Goal: Task Accomplishment & Management: Use online tool/utility

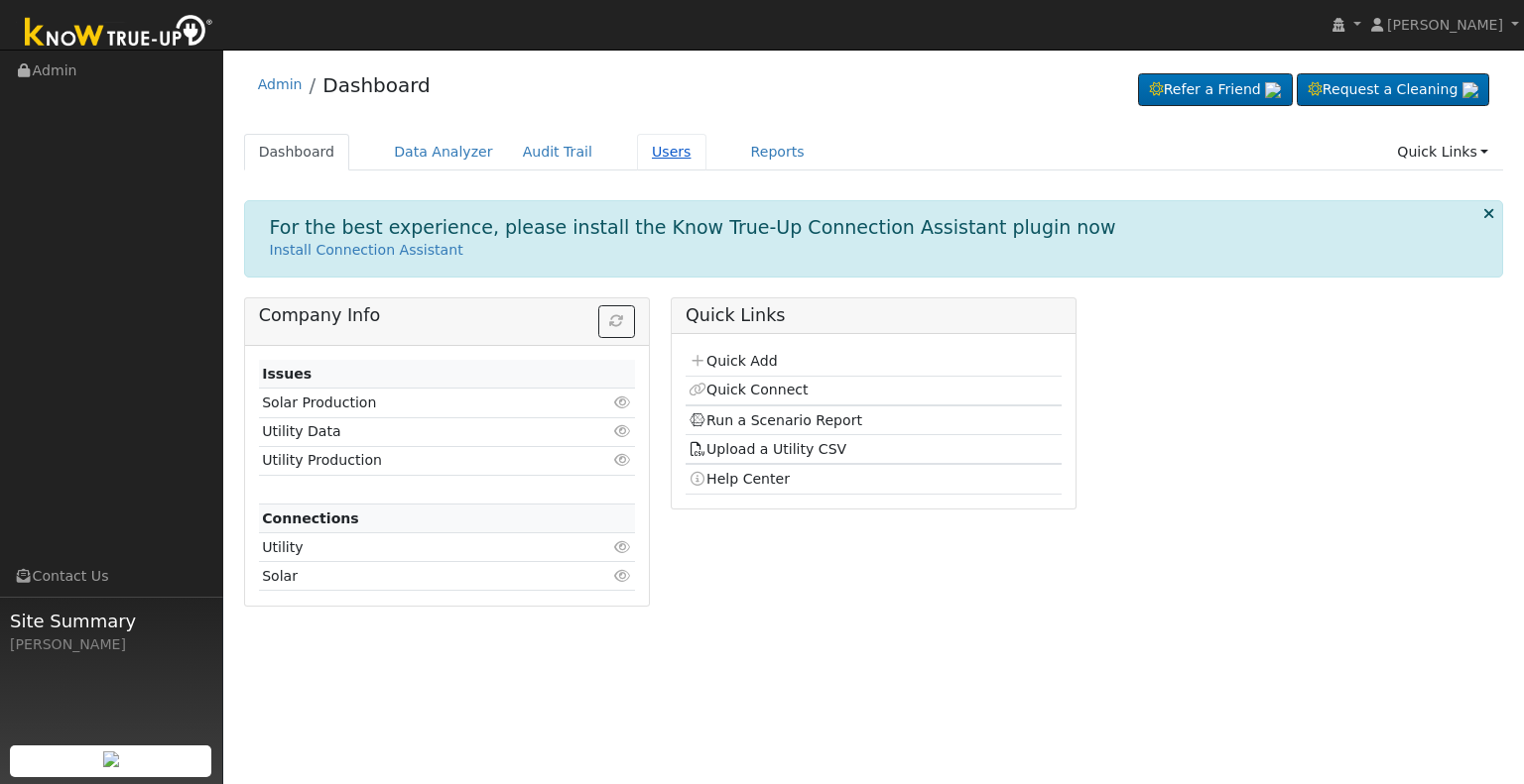
click at [637, 143] on link "Users" at bounding box center [672, 152] width 70 height 37
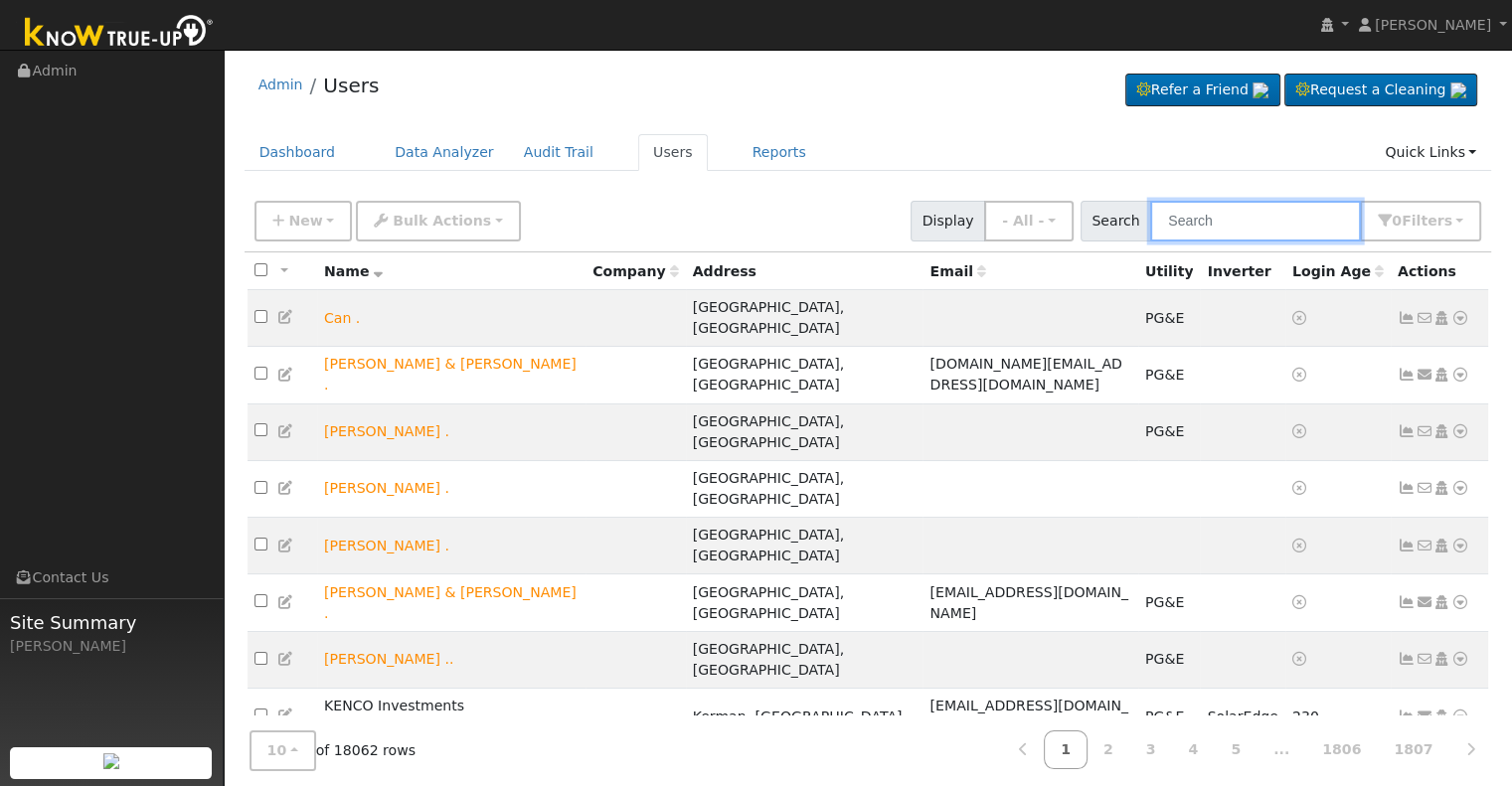
click at [1197, 230] on input "text" at bounding box center [1255, 221] width 211 height 41
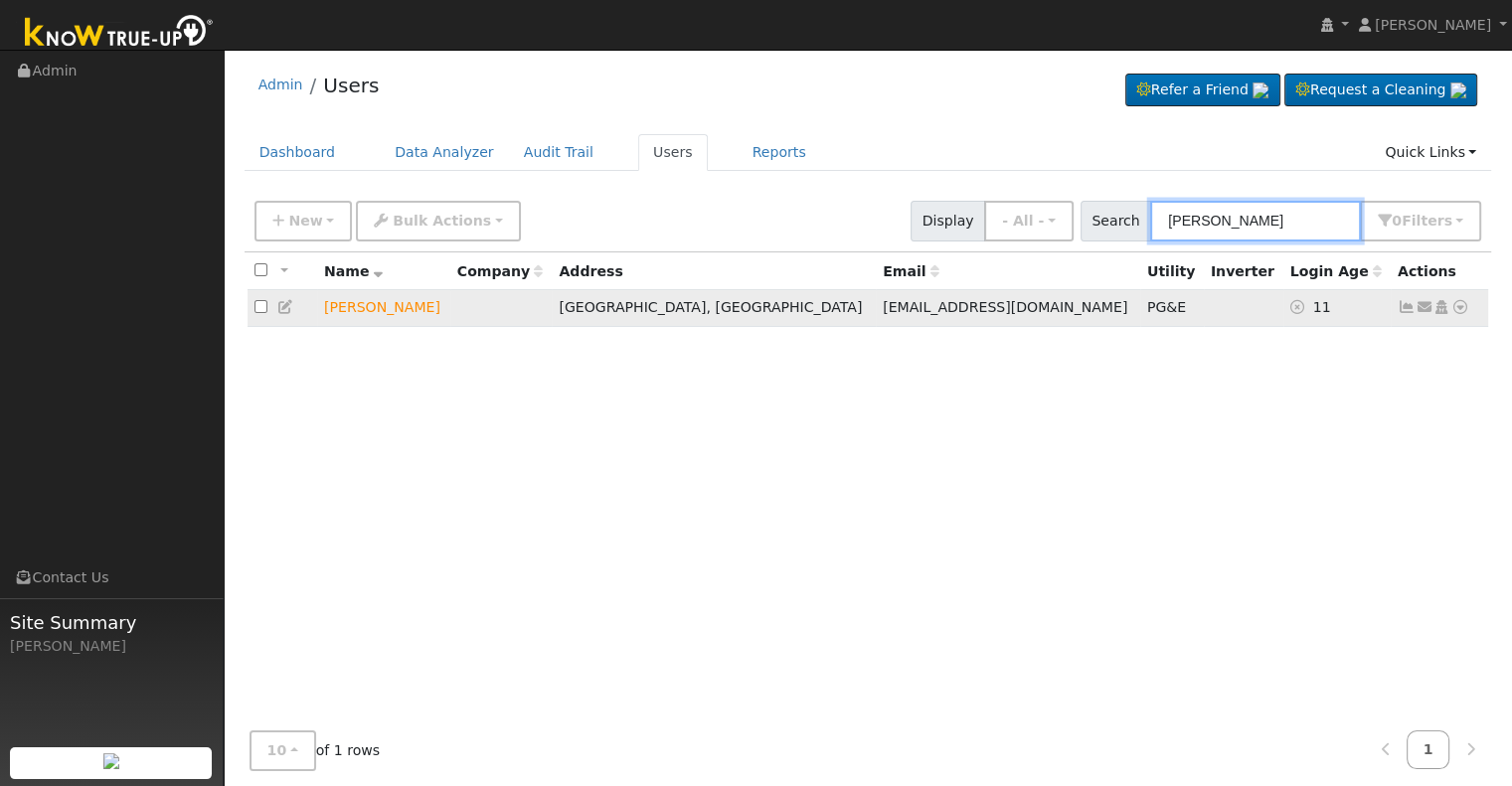
type input "[PERSON_NAME]"
click at [1465, 307] on icon at bounding box center [1460, 307] width 18 height 14
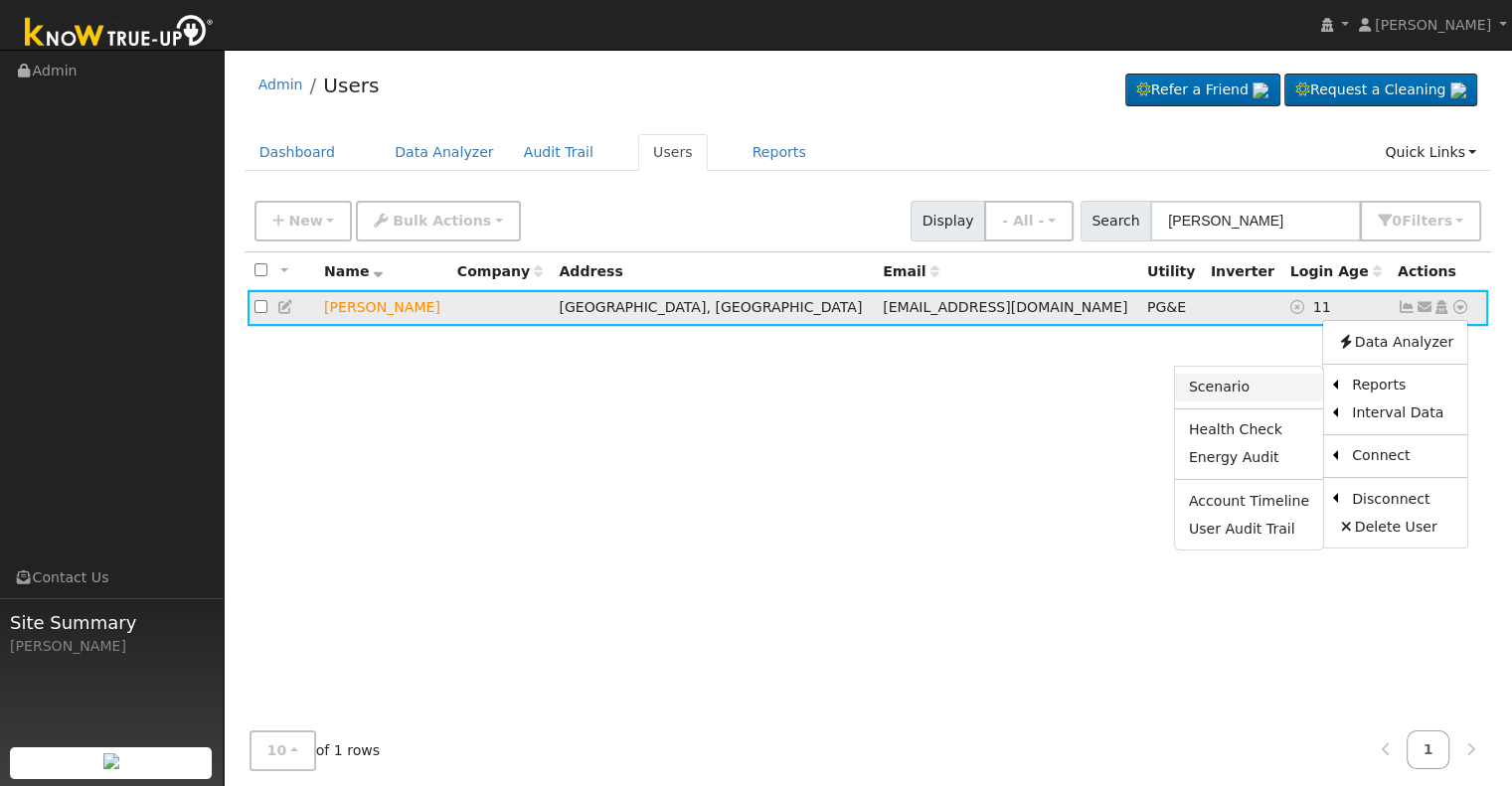
click at [1233, 381] on link "Scenario" at bounding box center [1249, 388] width 148 height 28
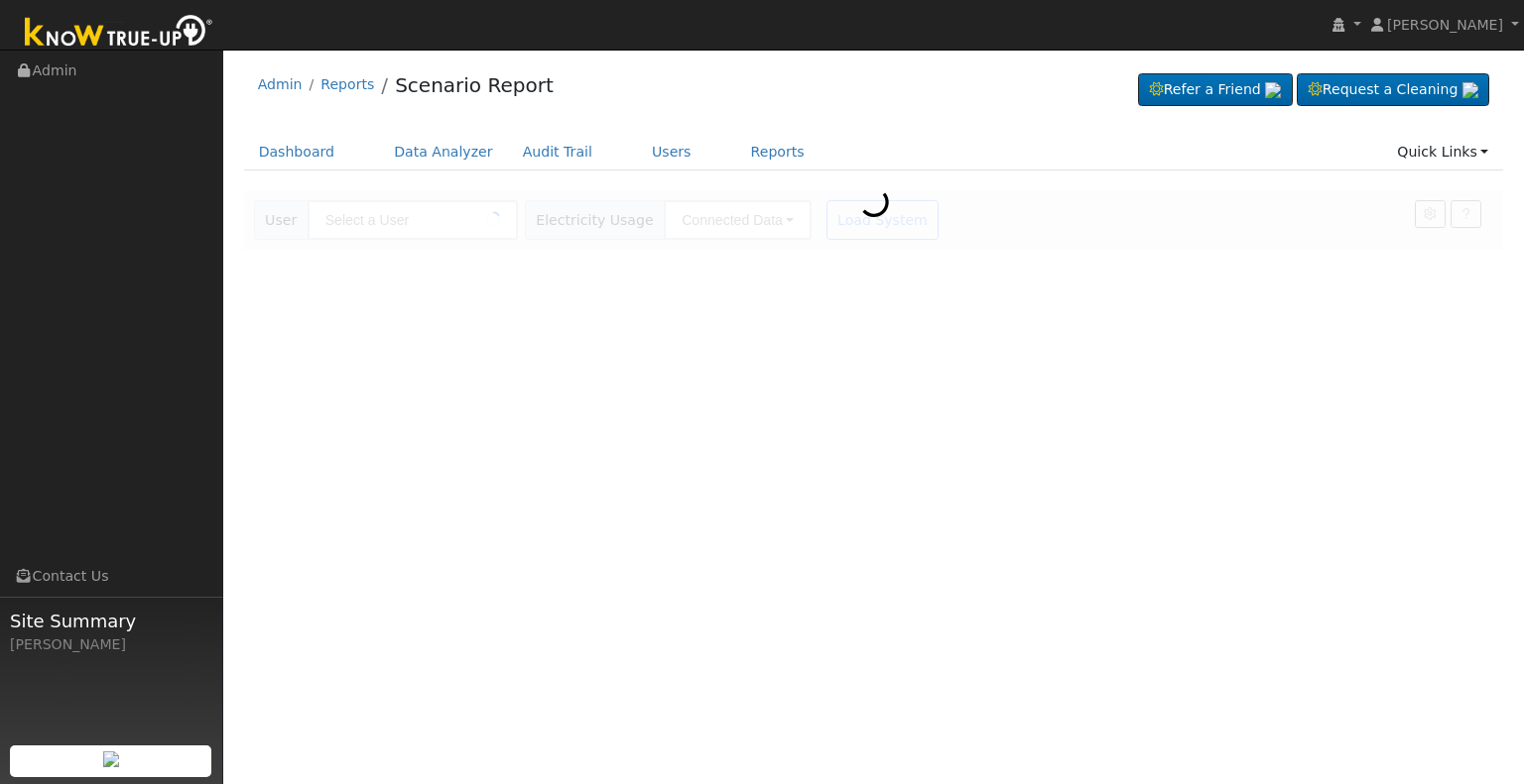
type input "[PERSON_NAME]"
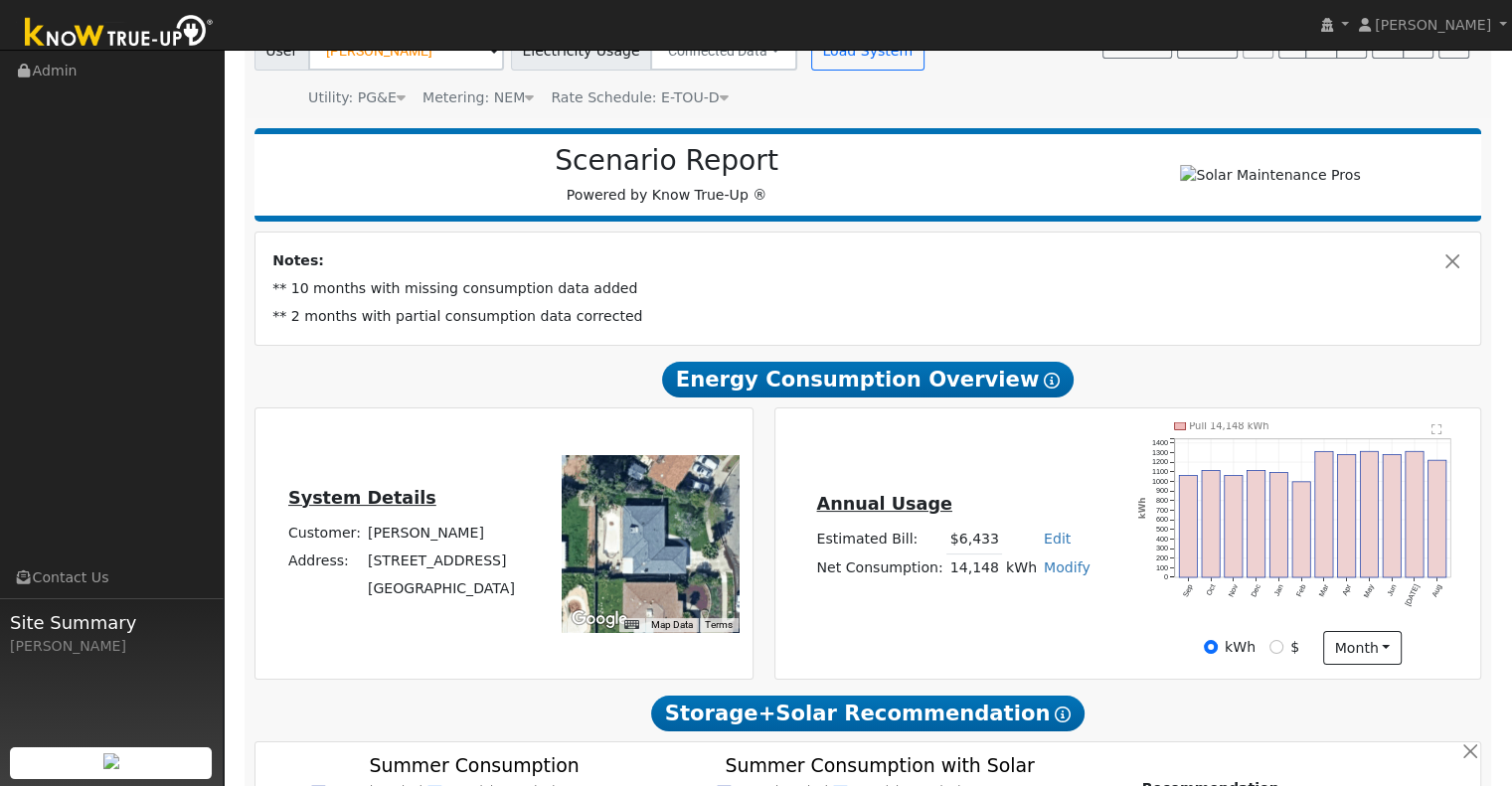
scroll to position [171, 0]
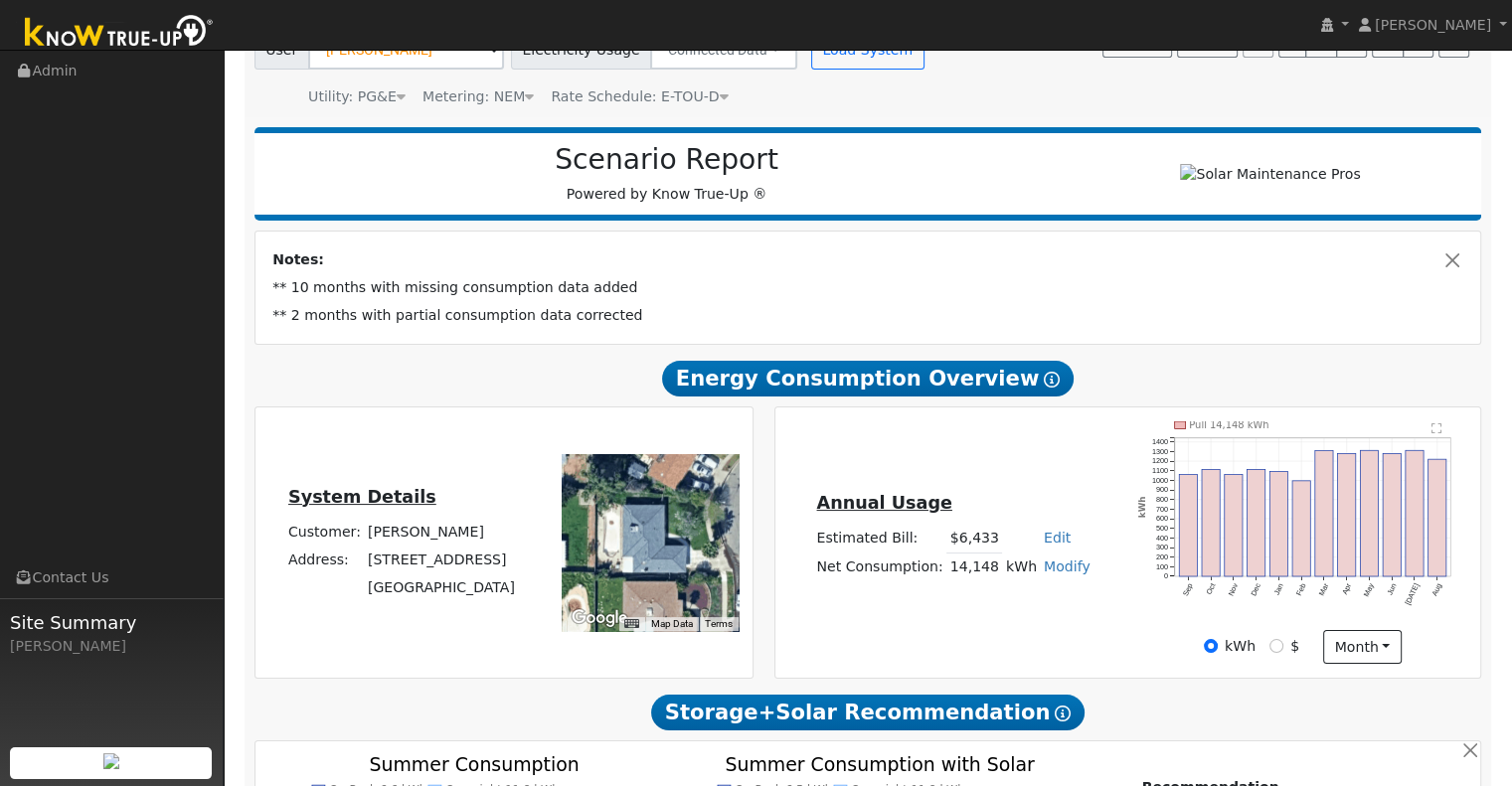
click at [1059, 575] on link "Modify" at bounding box center [1067, 567] width 47 height 16
click at [1014, 605] on link "Add Consumption" at bounding box center [992, 598] width 166 height 28
type input "14148"
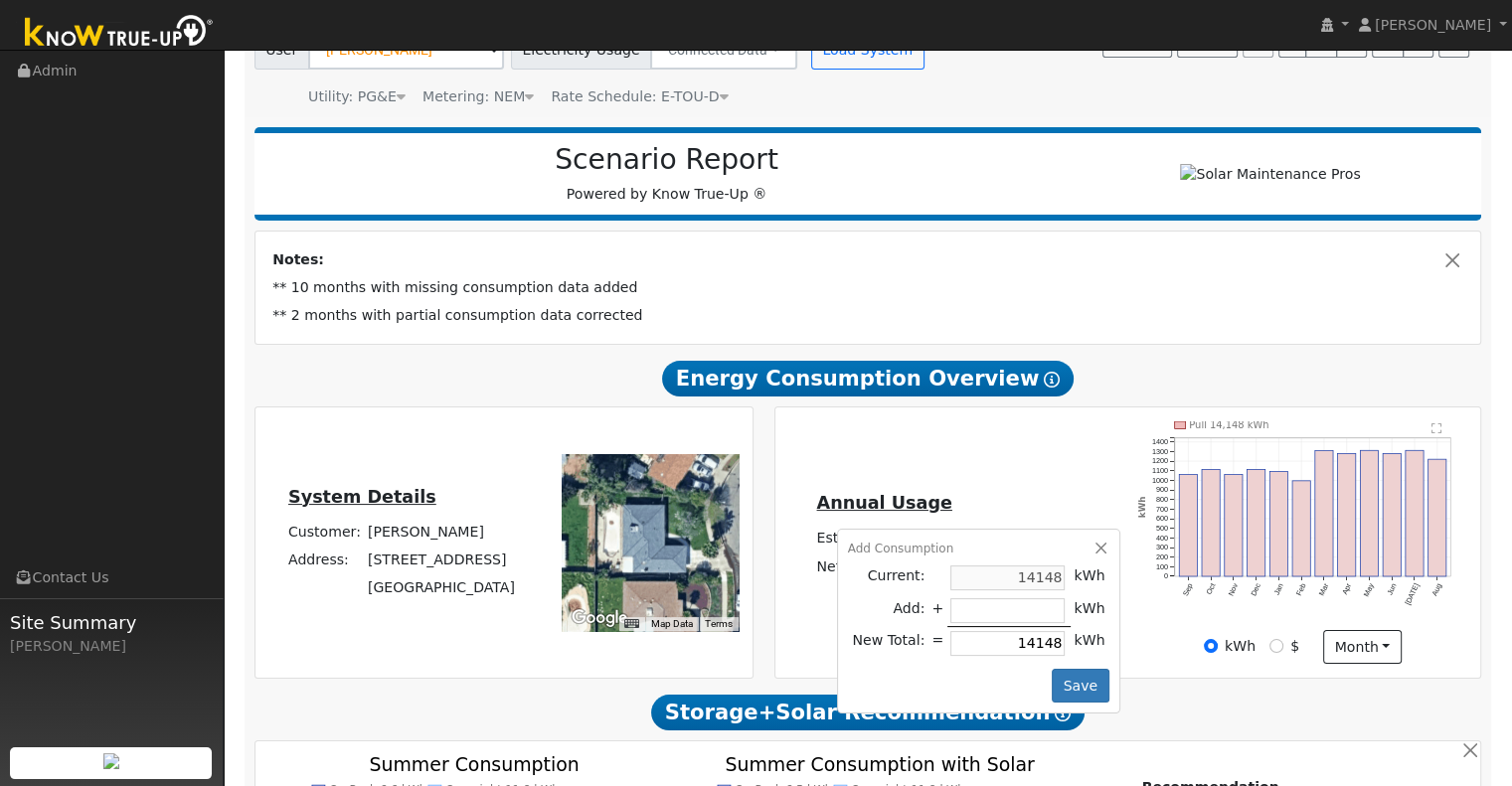
type input "-5"
type input "14143"
type input "-56"
type input "14092"
type input "-564"
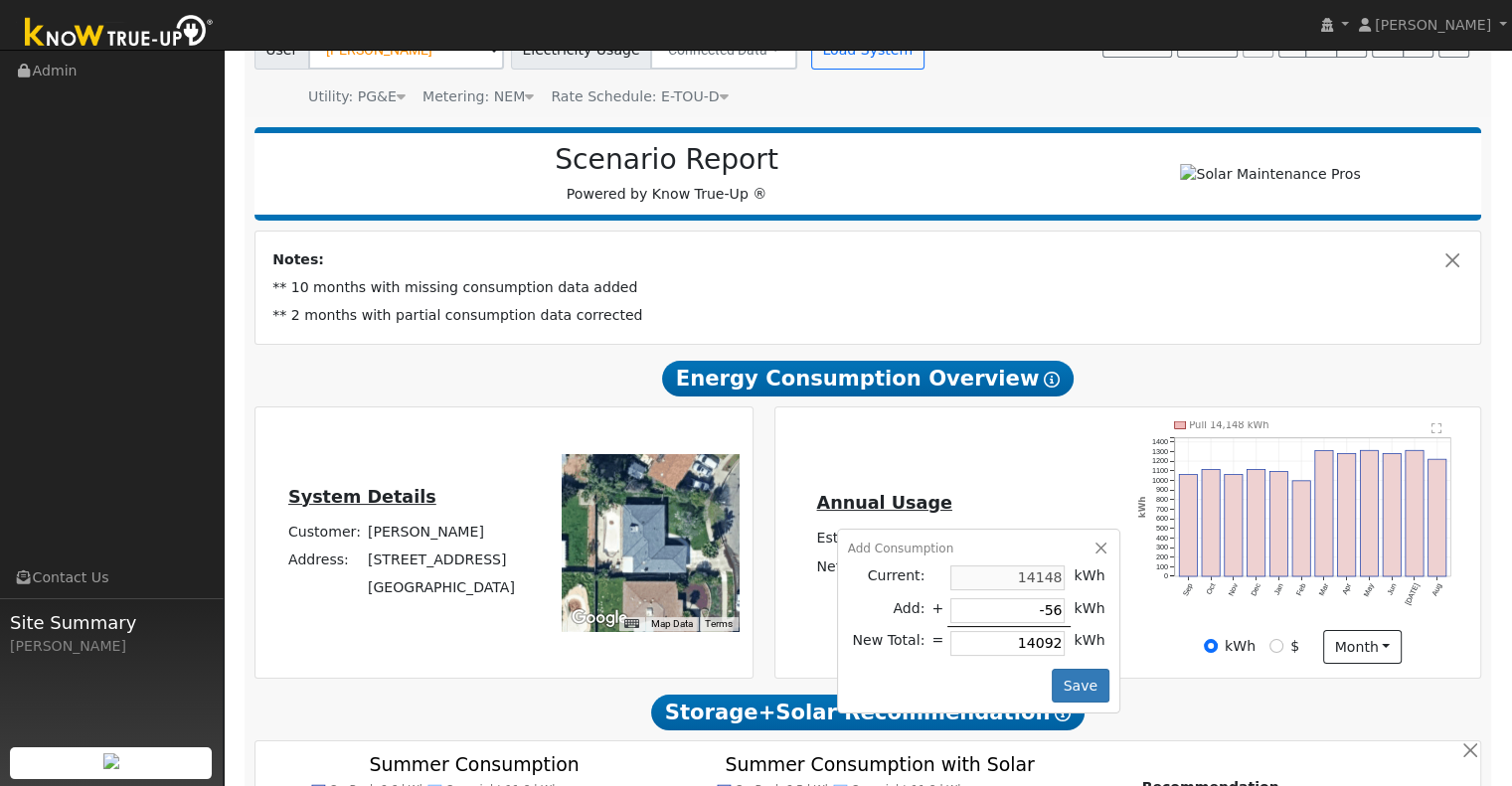
type input "13584"
type input "-5648"
type input "8500"
type input "-5648"
click at [1074, 679] on button "Save" at bounding box center [1081, 686] width 58 height 34
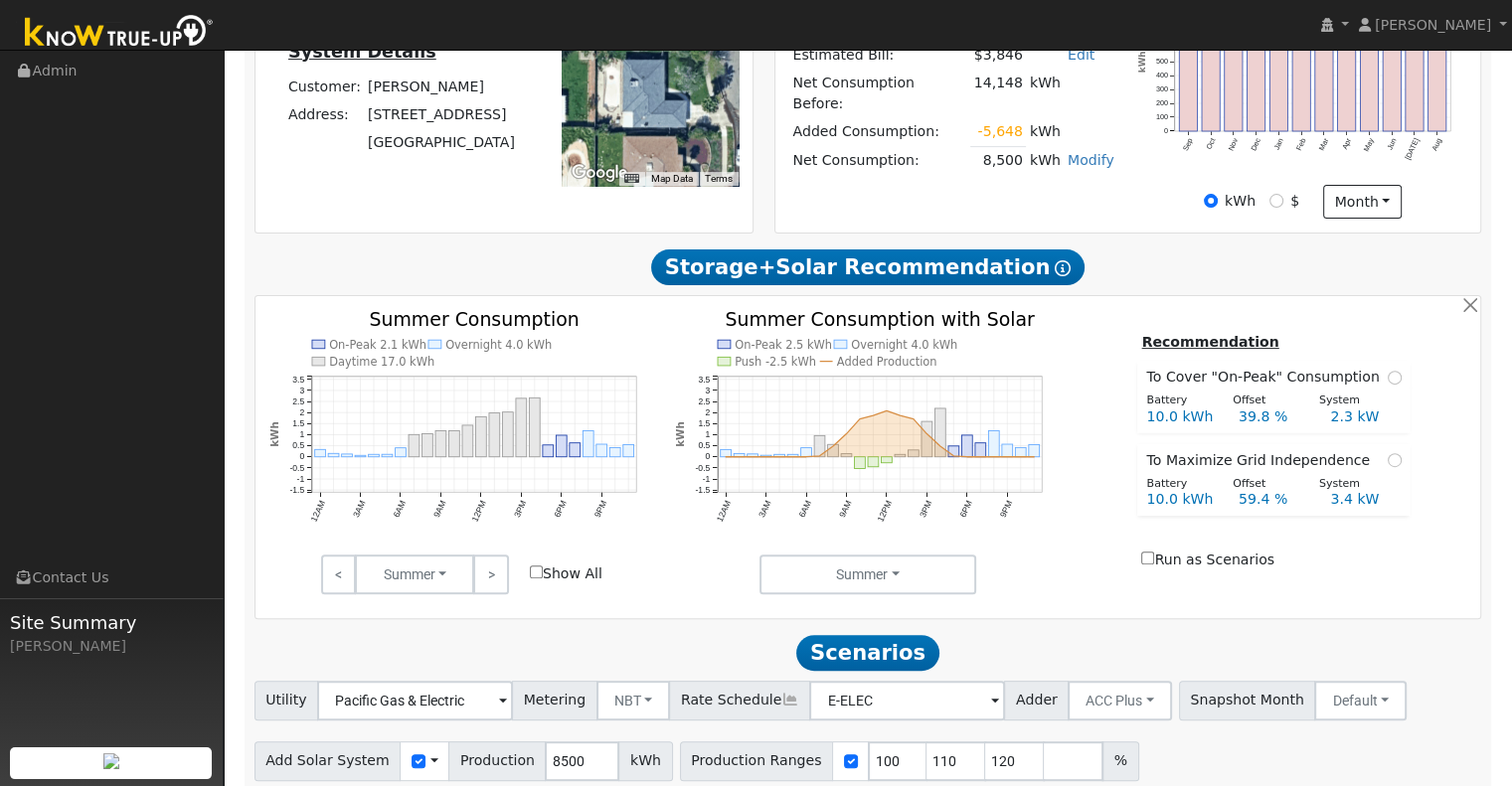
scroll to position [700, 0]
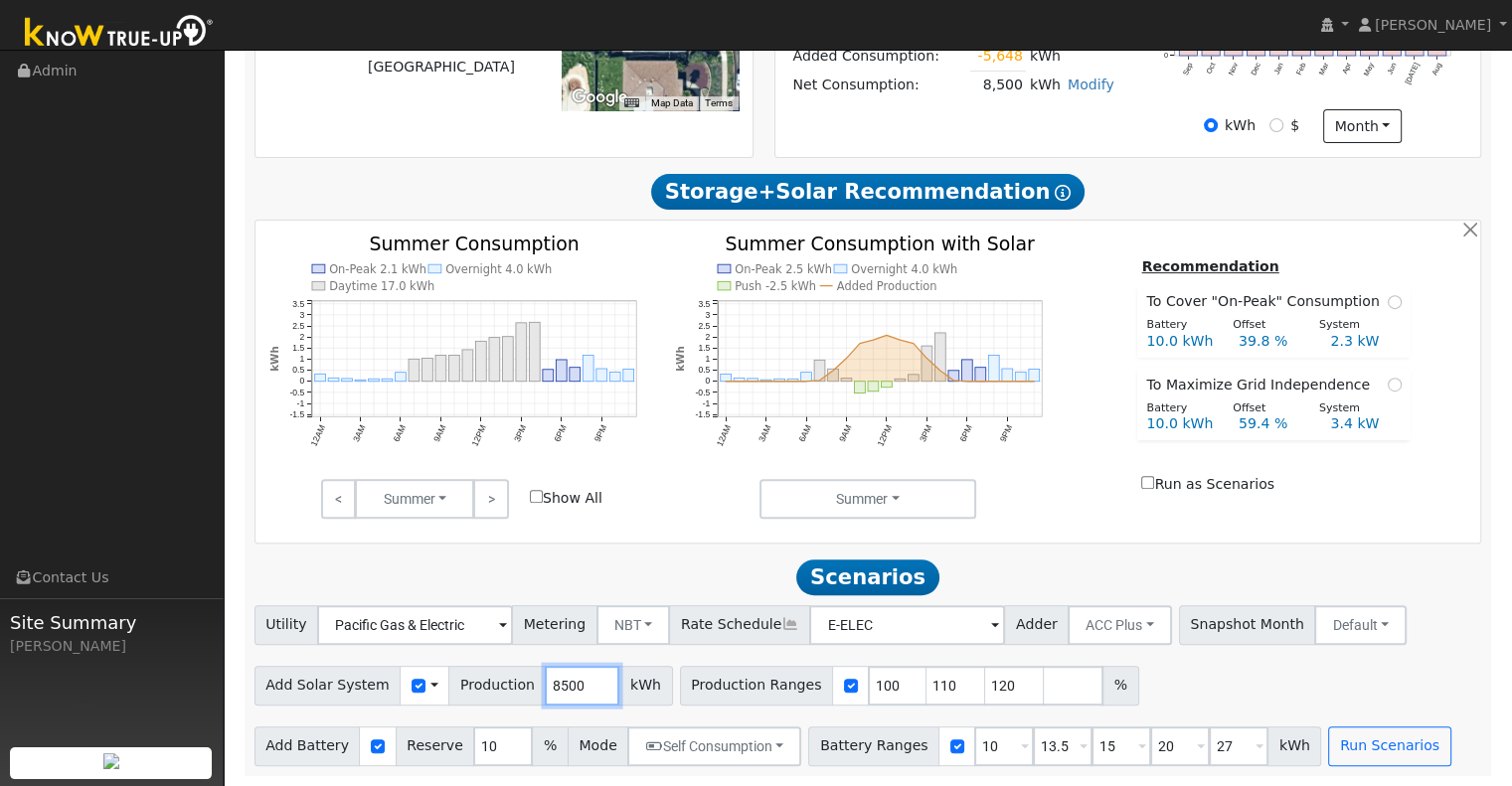
drag, startPoint x: 561, startPoint y: 691, endPoint x: 514, endPoint y: 689, distance: 46.8
click at [514, 689] on div "Add Solar System Use CSV Data Production 8500 kWh" at bounding box center [463, 686] width 418 height 40
type input "13019"
click at [926, 682] on input "110" at bounding box center [956, 686] width 60 height 40
type input "120"
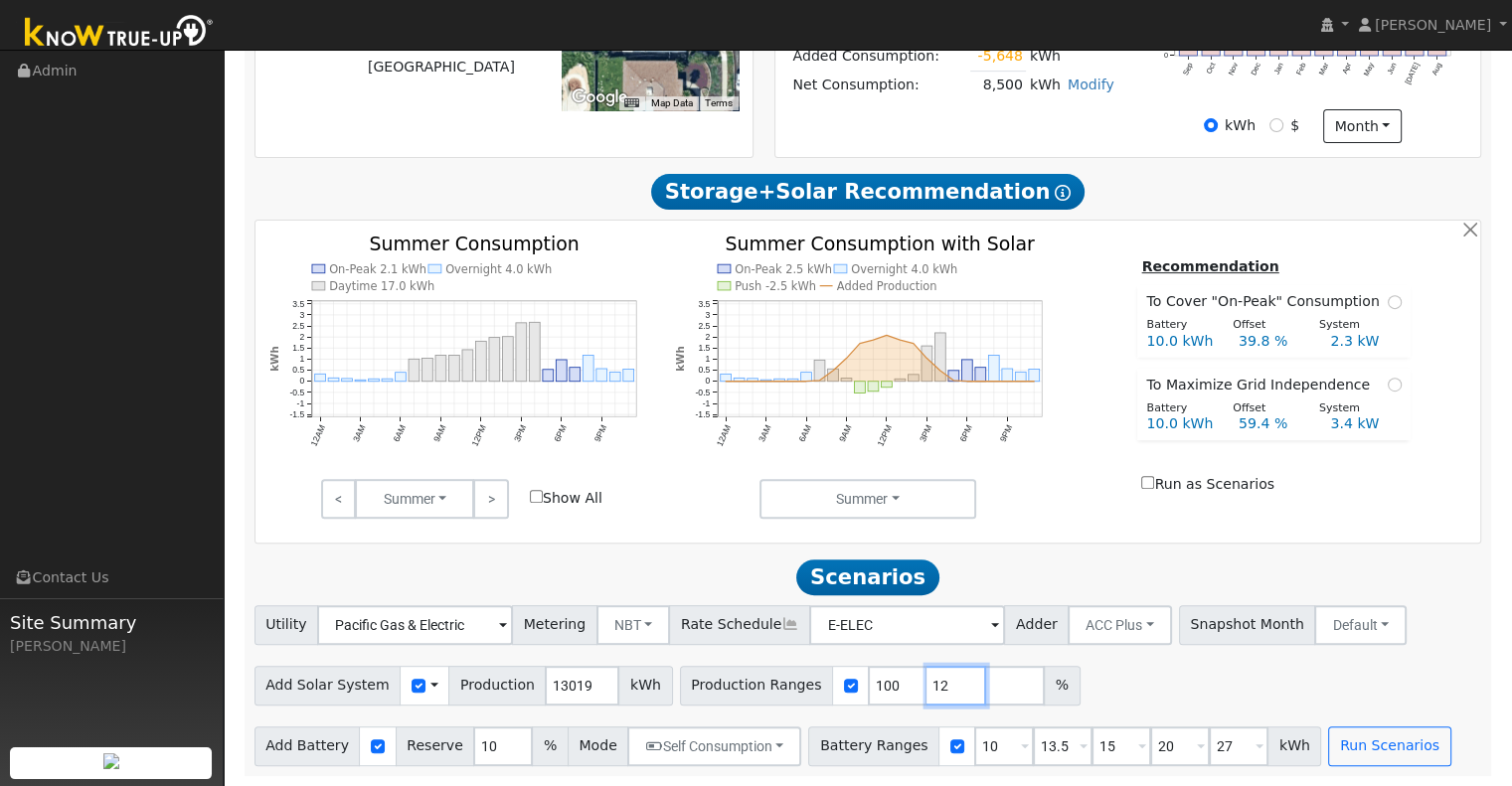
type input "1"
click at [974, 749] on input "10" at bounding box center [1004, 747] width 60 height 40
type input "13.5"
type input "15"
type input "20"
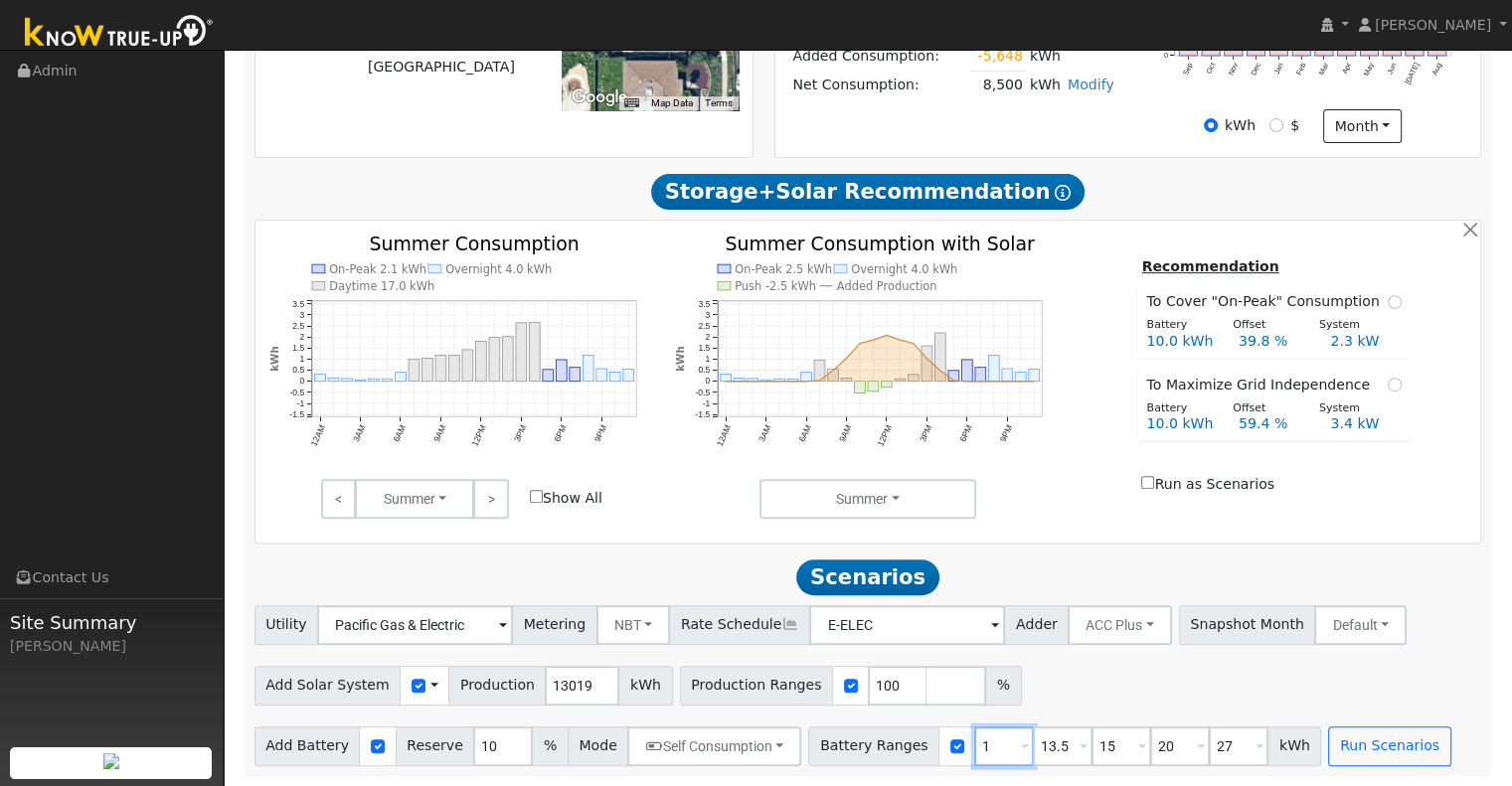
type input "27"
type input "15"
type input "20"
type input "27"
type input "20"
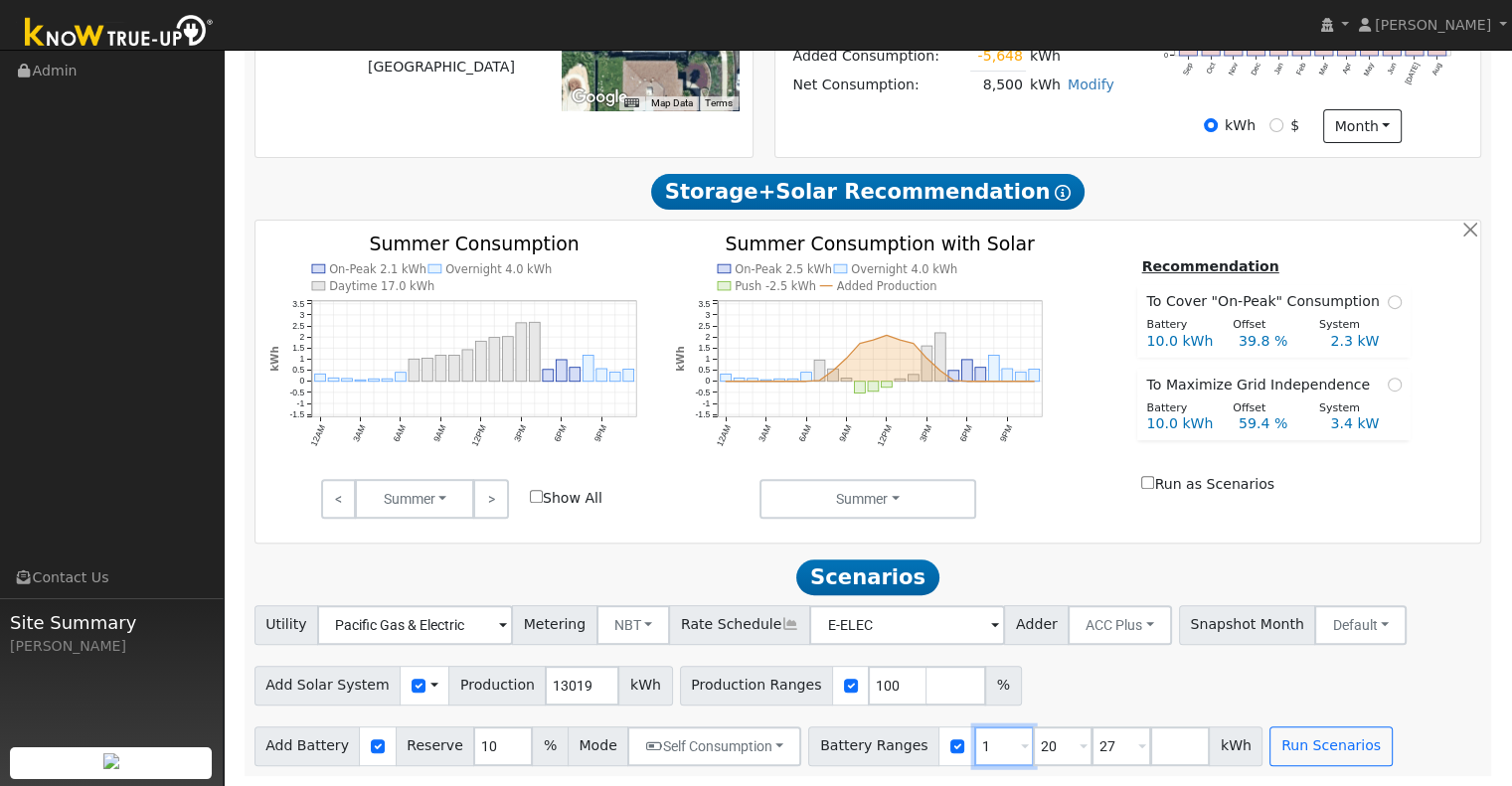
type input "27"
type input "20"
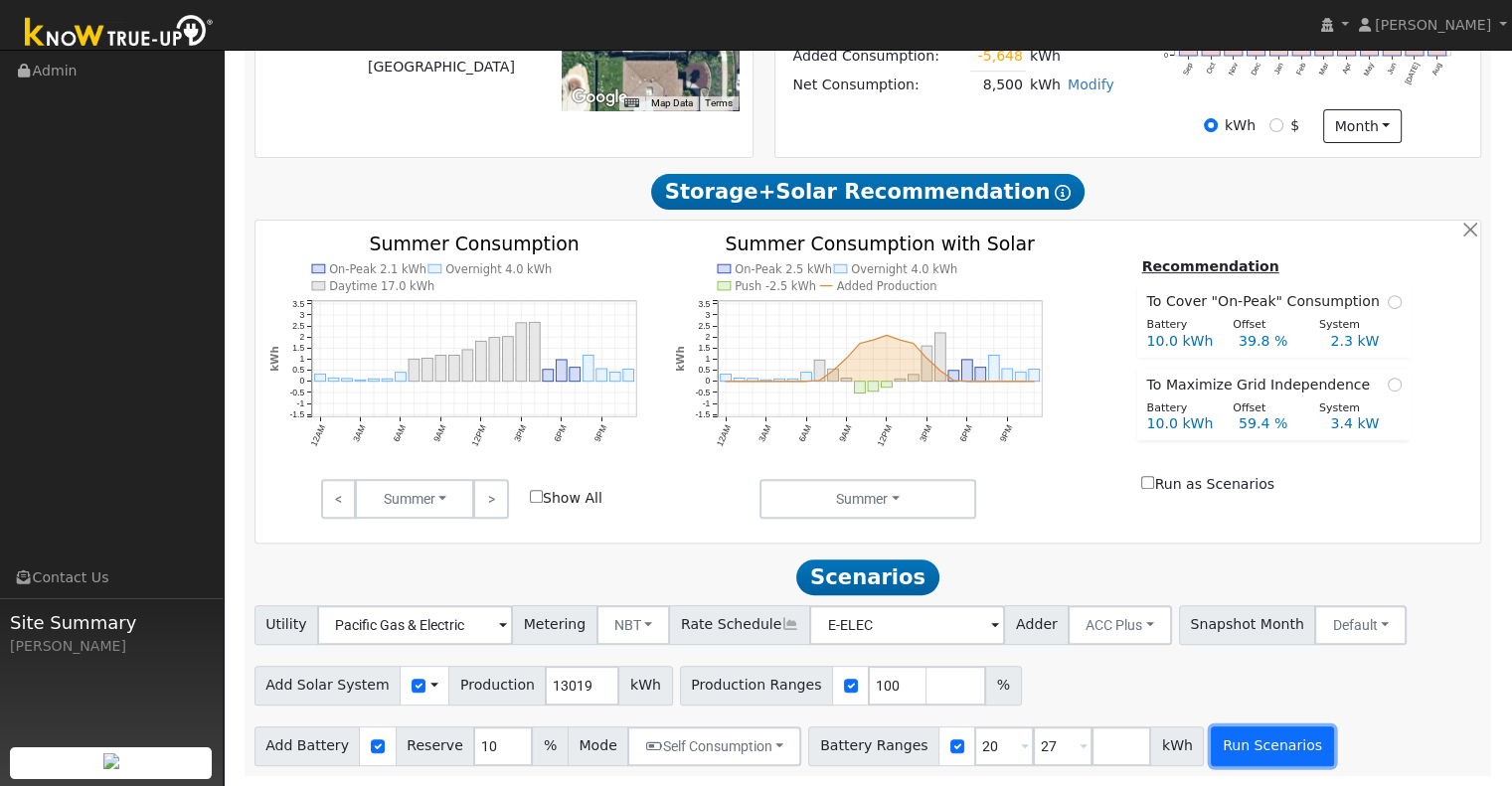
click at [1225, 746] on button "Run Scenarios" at bounding box center [1272, 747] width 122 height 40
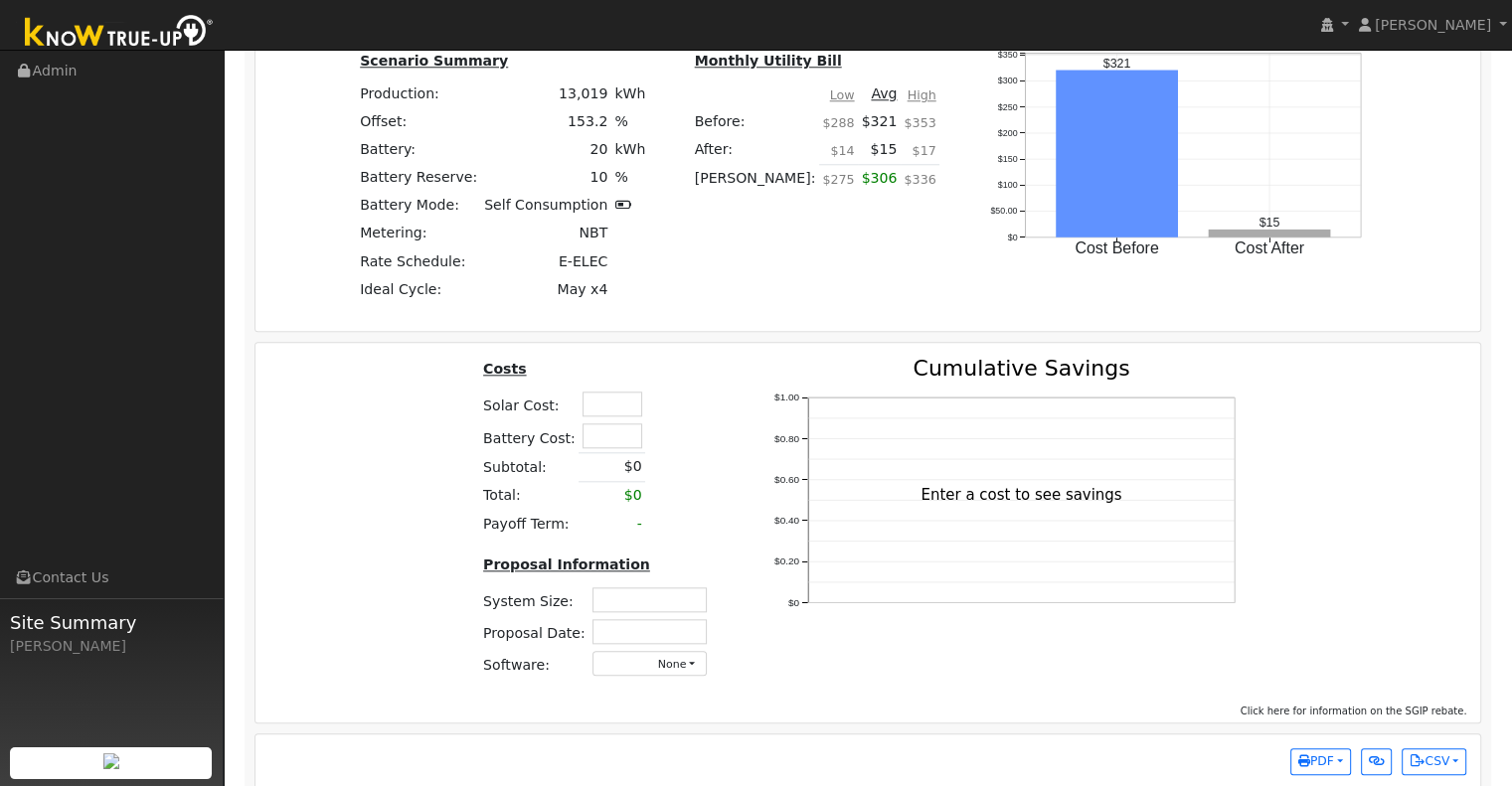
scroll to position [2004, 0]
click at [583, 407] on input "text" at bounding box center [612, 403] width 60 height 25
type input "$30,000"
click at [604, 440] on input "text" at bounding box center [612, 434] width 60 height 25
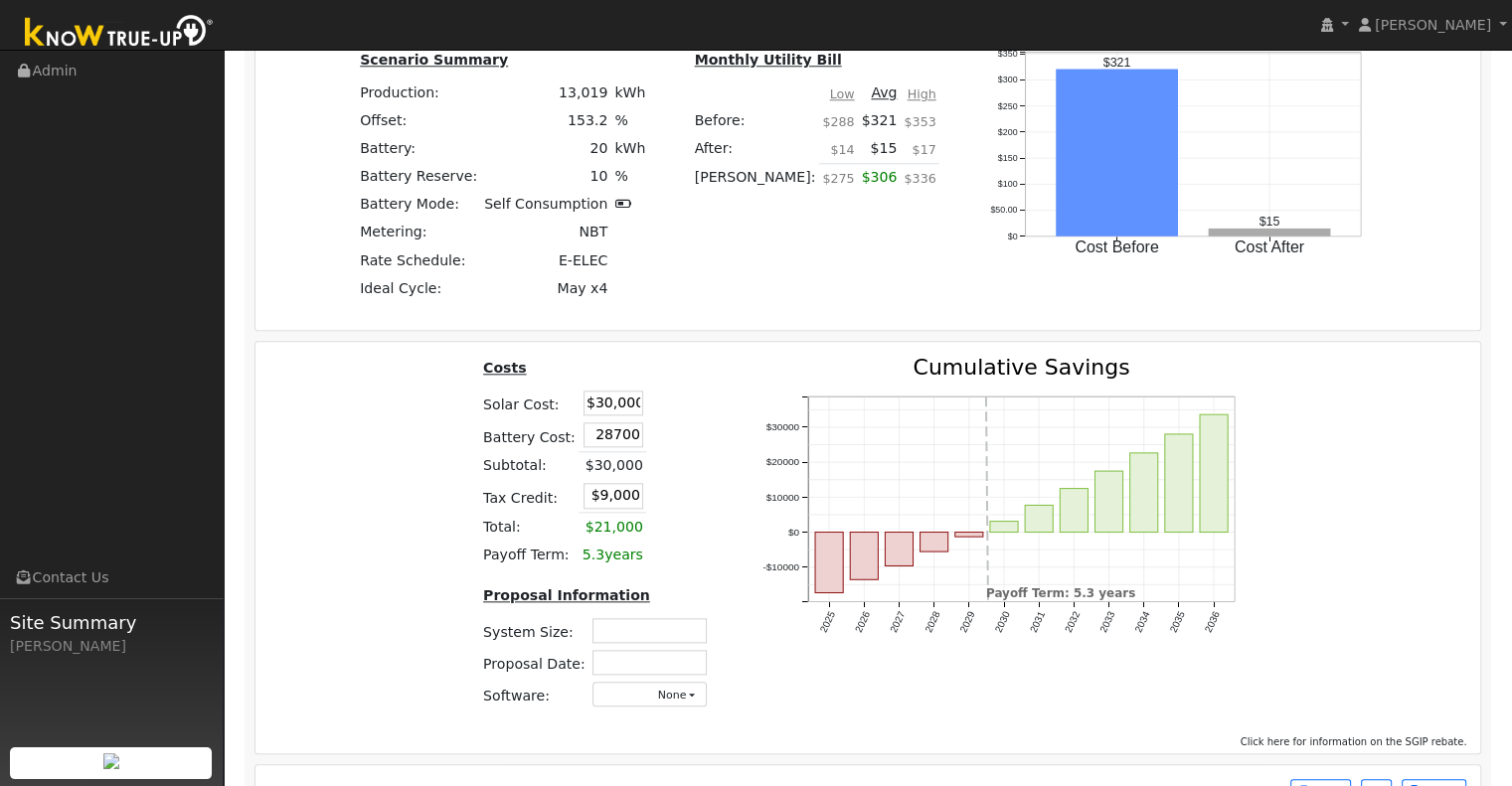
type input "$28,700"
type input "$17,610"
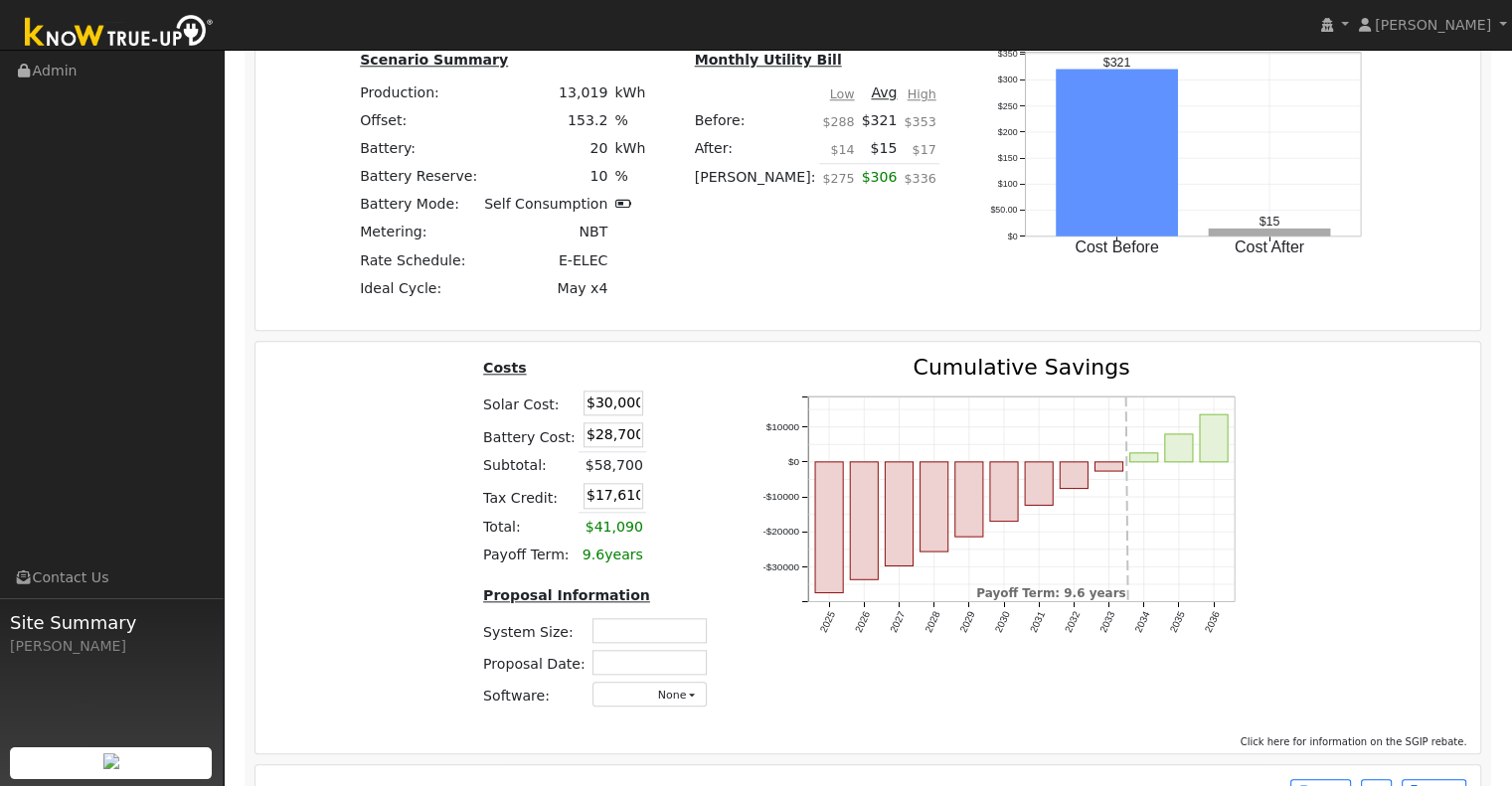
click at [678, 492] on table "Costs Solar Cost: $30,000 Battery Cost: $28,700 Subtotal: $58,700 Tax Credit: $…" at bounding box center [599, 463] width 238 height 213
click at [652, 631] on input "text" at bounding box center [649, 630] width 114 height 25
type input "9.43"
click at [666, 669] on input "text" at bounding box center [649, 662] width 114 height 25
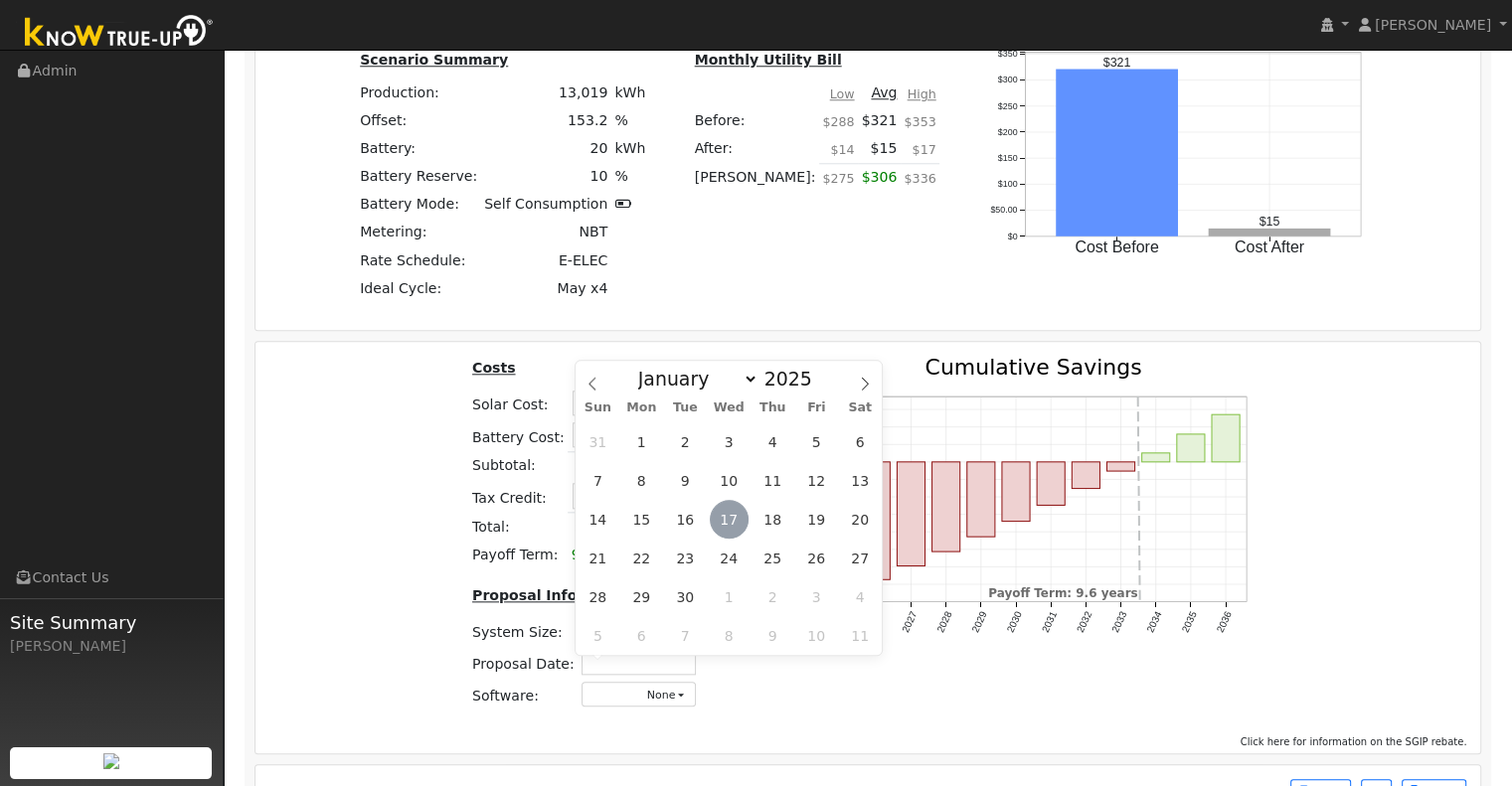
click at [731, 515] on span "17" at bounding box center [729, 519] width 39 height 39
type input "[DATE]"
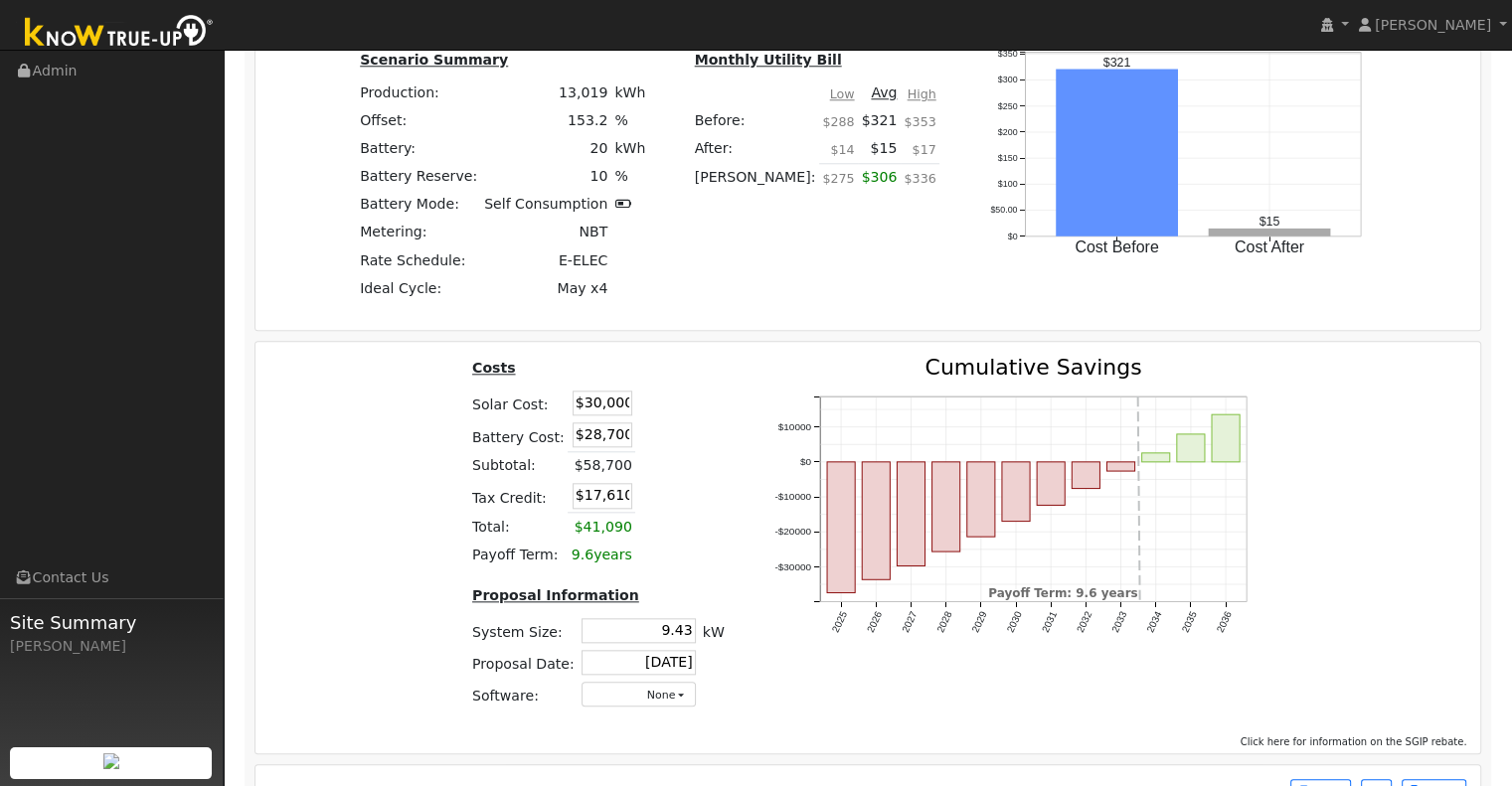
scroll to position [2063, 0]
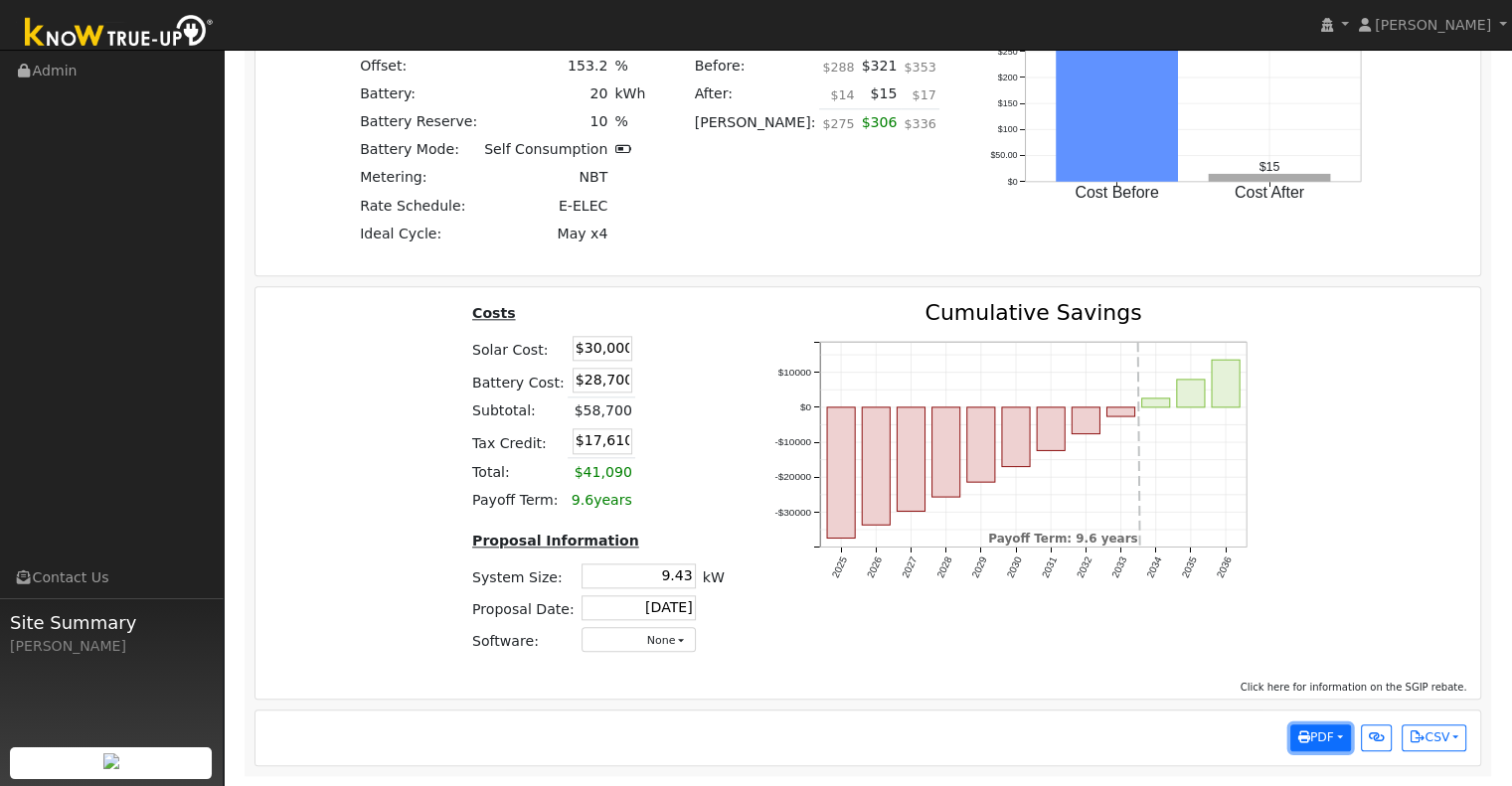
click at [1343, 737] on button "PDF" at bounding box center [1320, 739] width 61 height 28
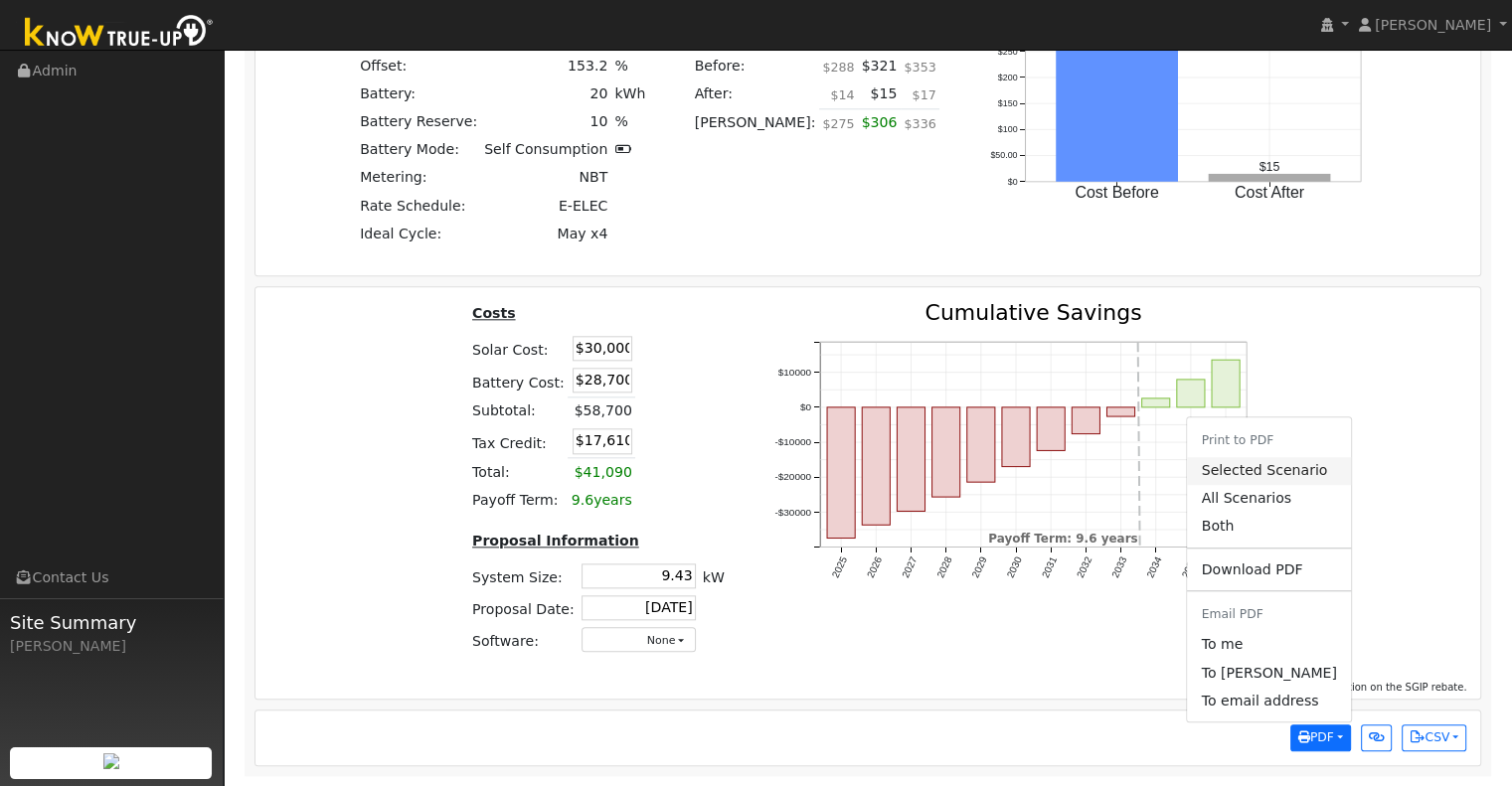
click at [1291, 469] on link "Selected Scenario" at bounding box center [1268, 471] width 163 height 28
